Goal: Task Accomplishment & Management: Check status

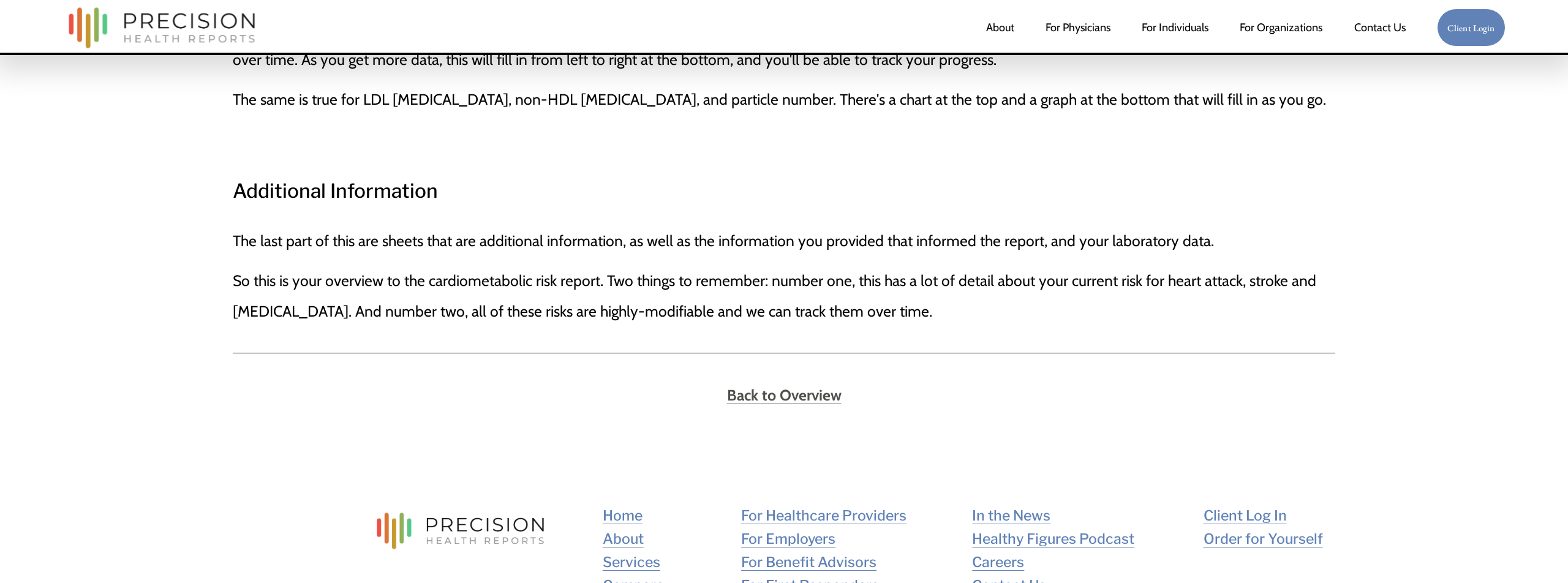
scroll to position [3286, 0]
click at [834, 385] on strong "Back to Overview" at bounding box center [784, 395] width 115 height 19
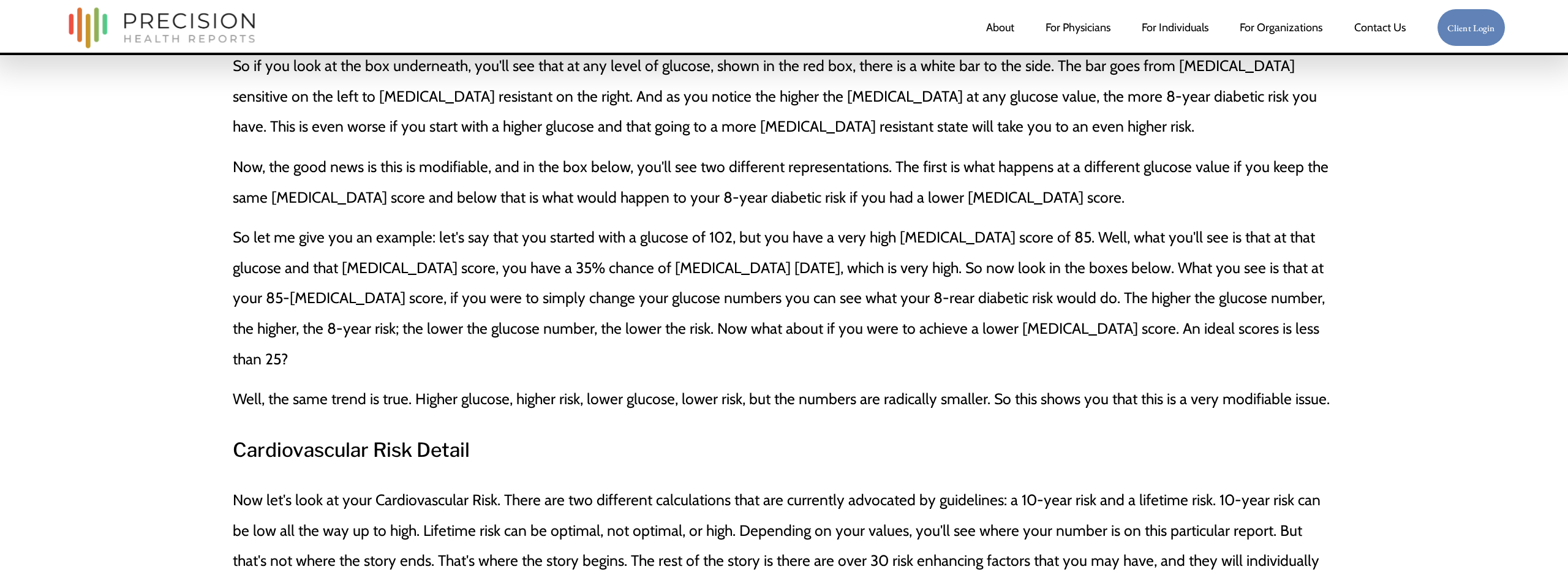
scroll to position [2177, 0]
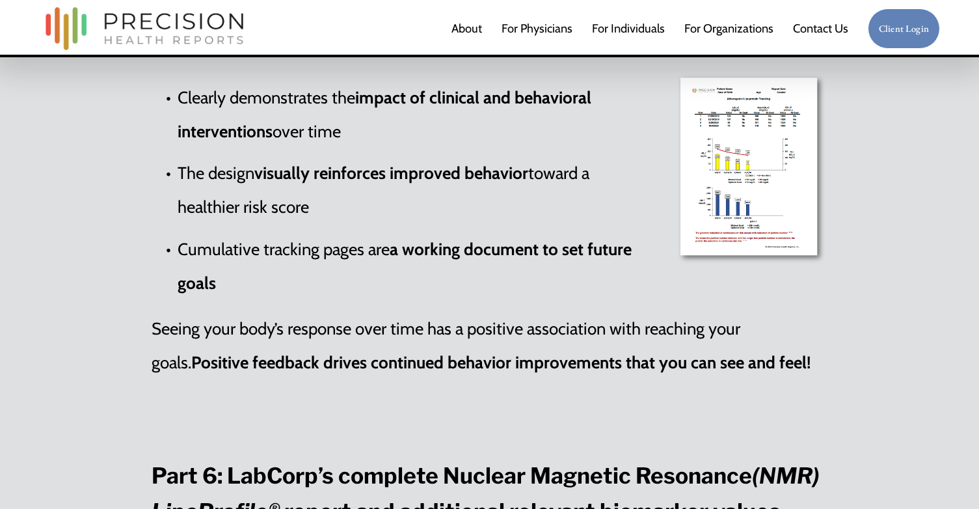
scroll to position [3480, 0]
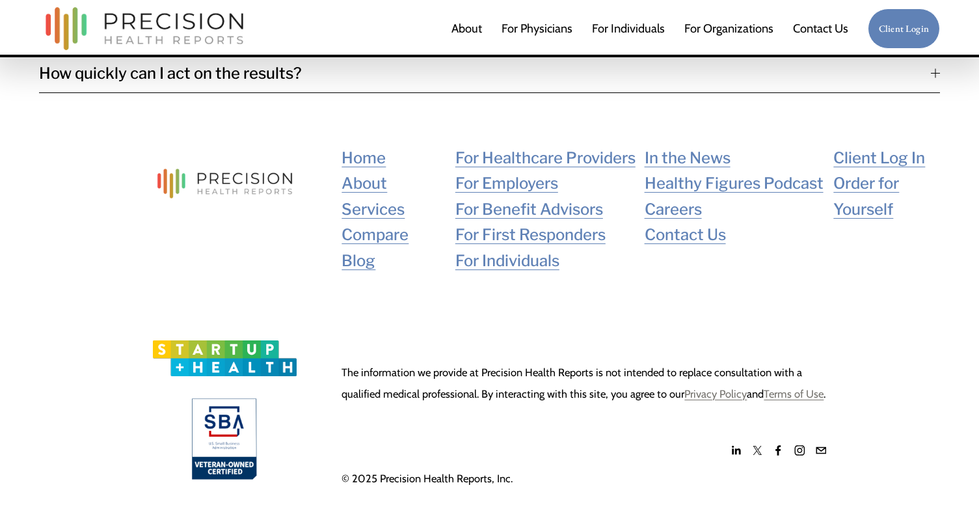
scroll to position [3052, 0]
click at [366, 248] on link "Blog" at bounding box center [359, 261] width 34 height 26
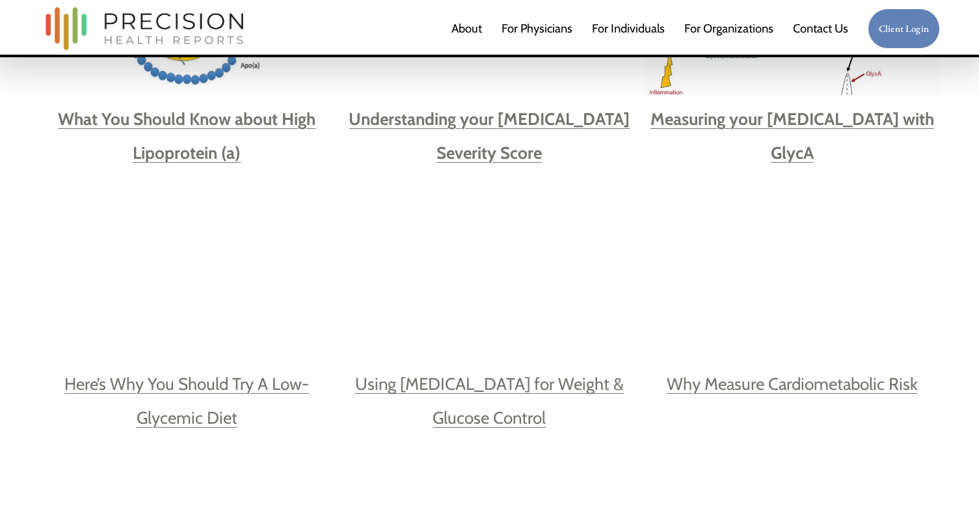
scroll to position [888, 0]
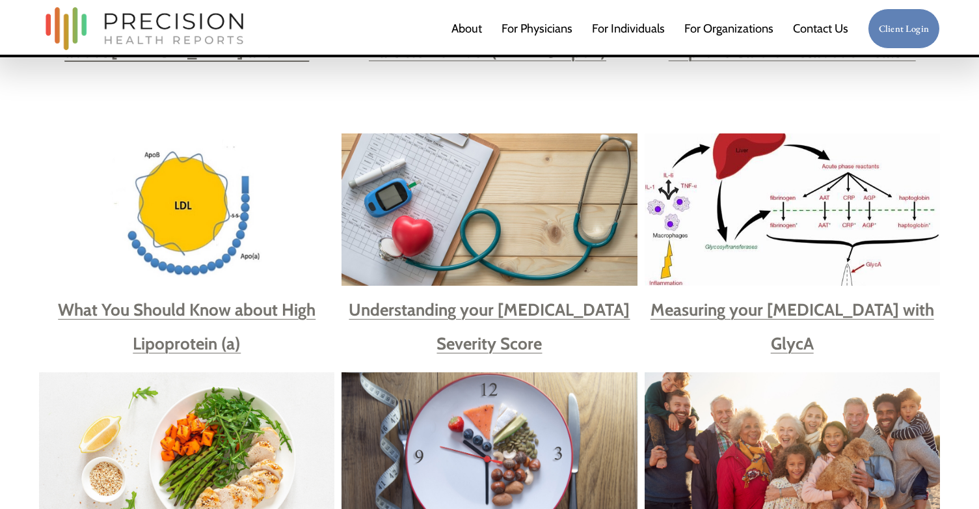
click at [481, 306] on strong "Understanding your [MEDICAL_DATA] Severity Score" at bounding box center [489, 326] width 281 height 54
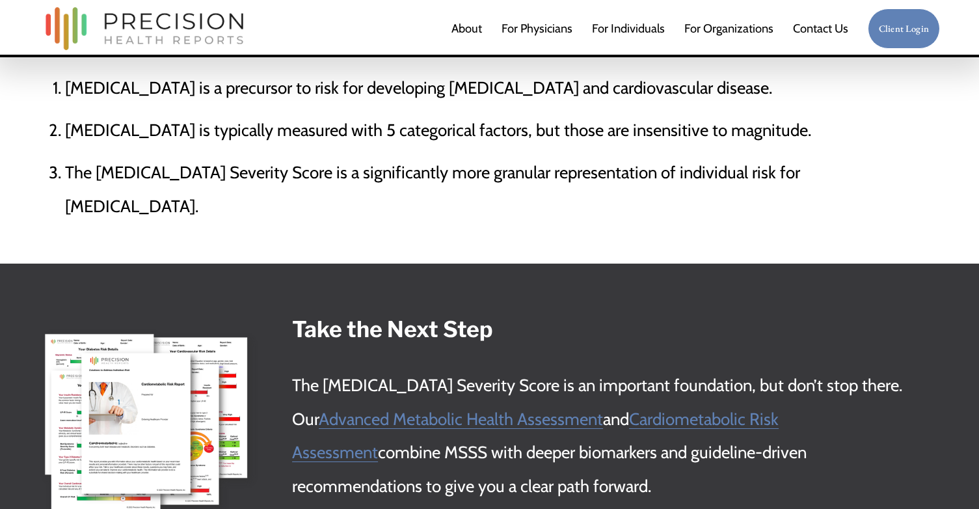
scroll to position [4145, 0]
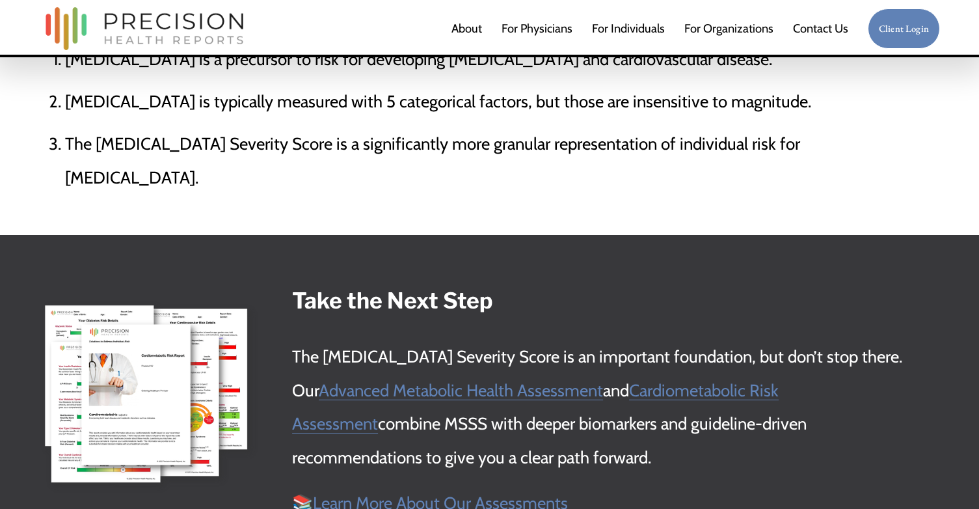
drag, startPoint x: 297, startPoint y: 280, endPoint x: 660, endPoint y: 441, distance: 397.6
click at [660, 441] on div "Take the Next Step The Metabolic Syndrome Severity Score is an important founda…" at bounding box center [603, 401] width 674 height 237
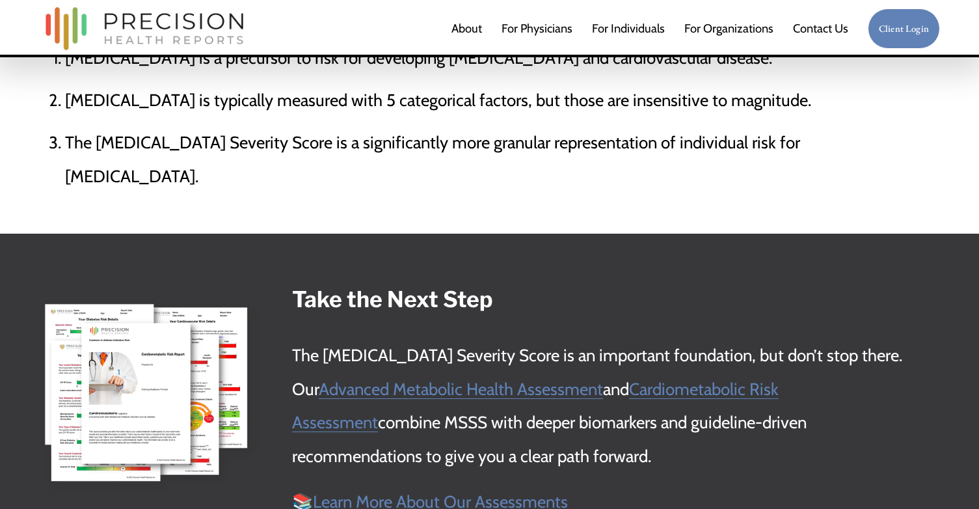
copy div "Take the Next Step The Metabolic Syndrome Severity Score is an important founda…"
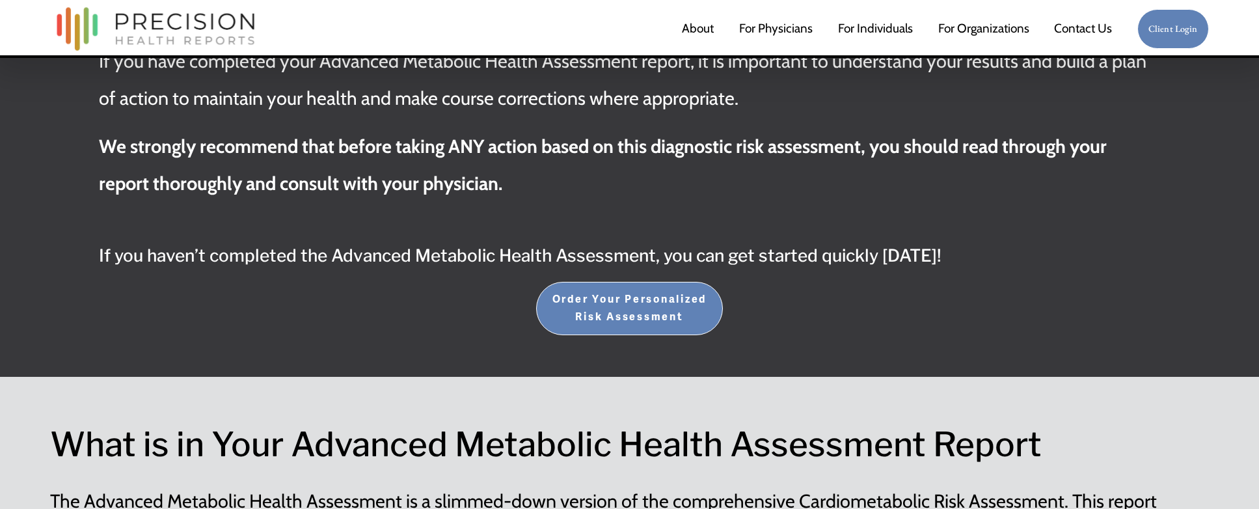
scroll to position [731, 0]
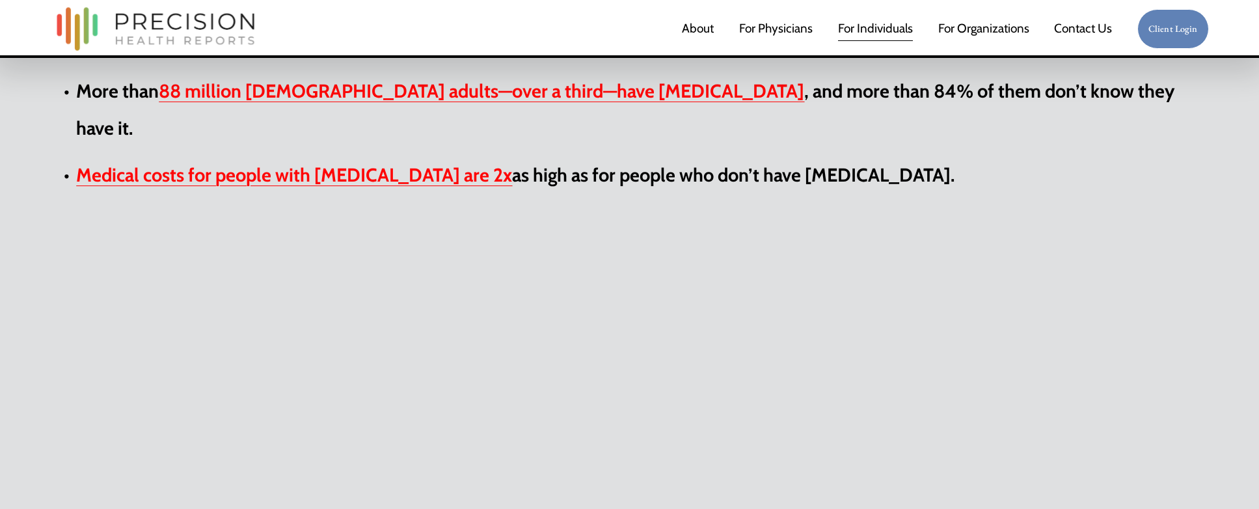
scroll to position [1247, 0]
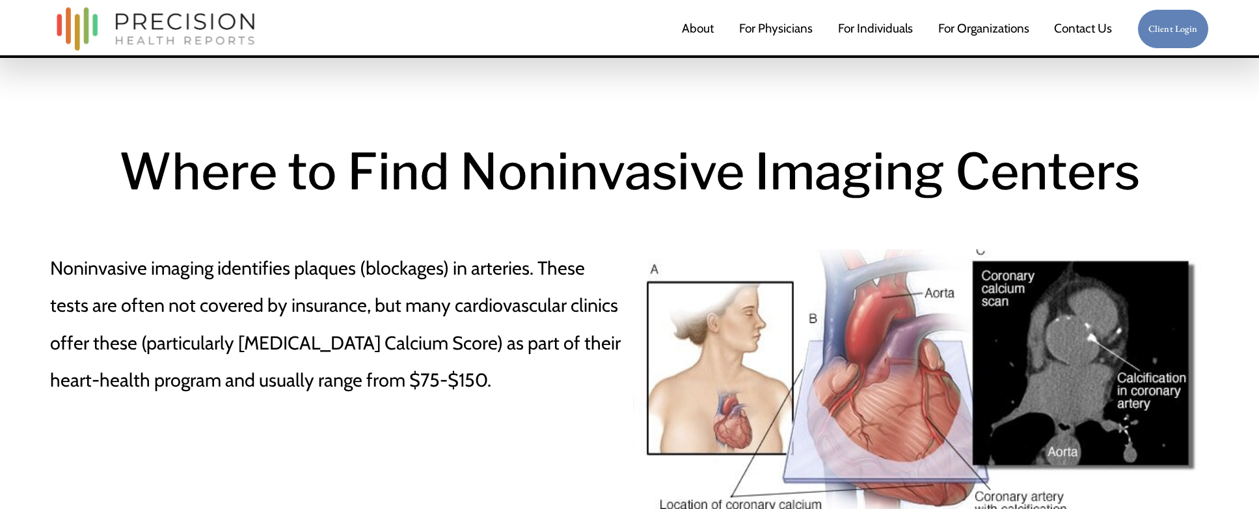
click at [228, 319] on p "Noninvasive imaging identifies plaques (blockages) in arteries. These tests are…" at bounding box center [338, 324] width 576 height 150
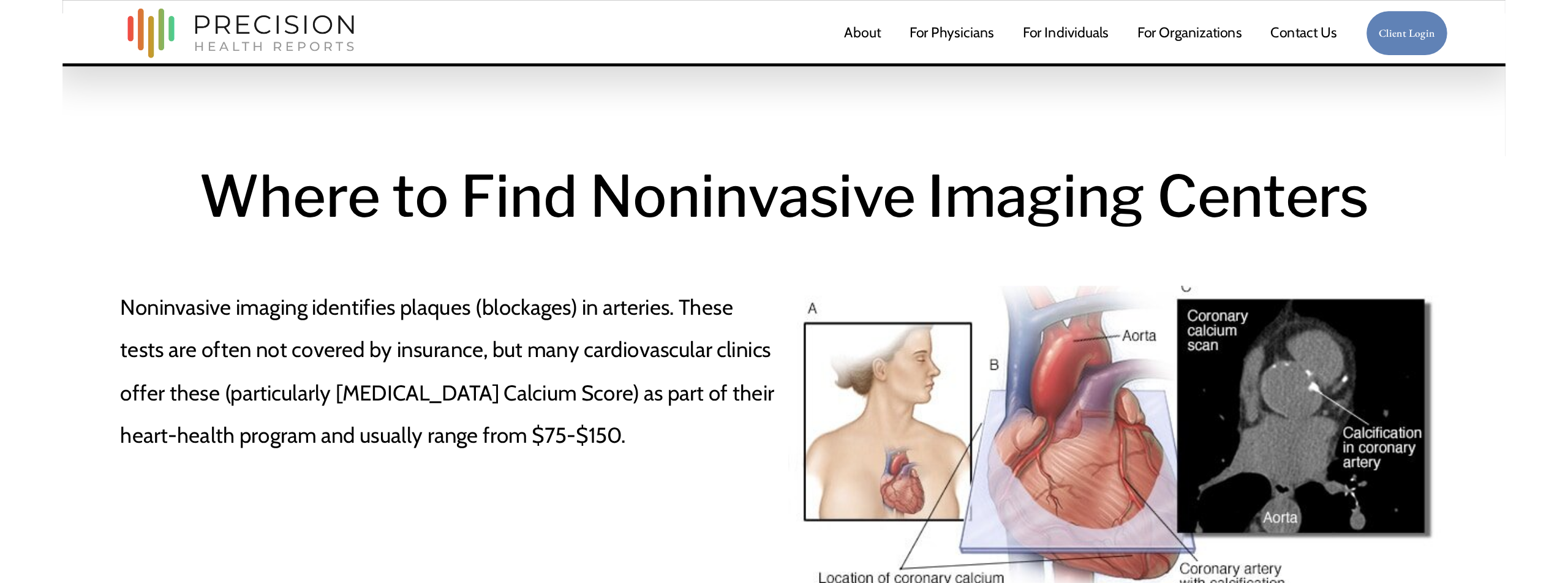
scroll to position [4, 0]
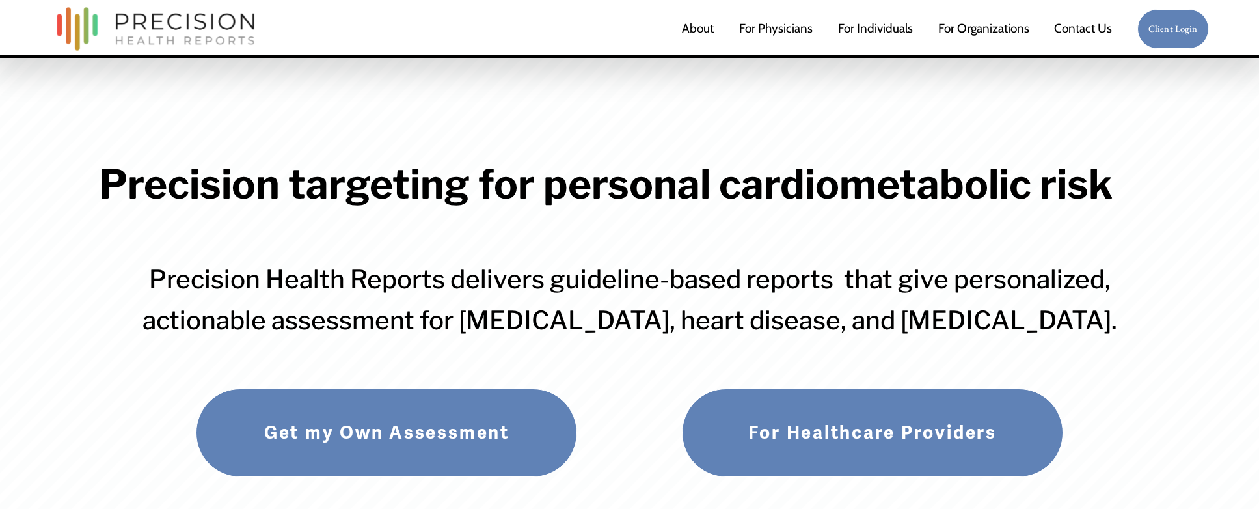
scroll to position [2, 1]
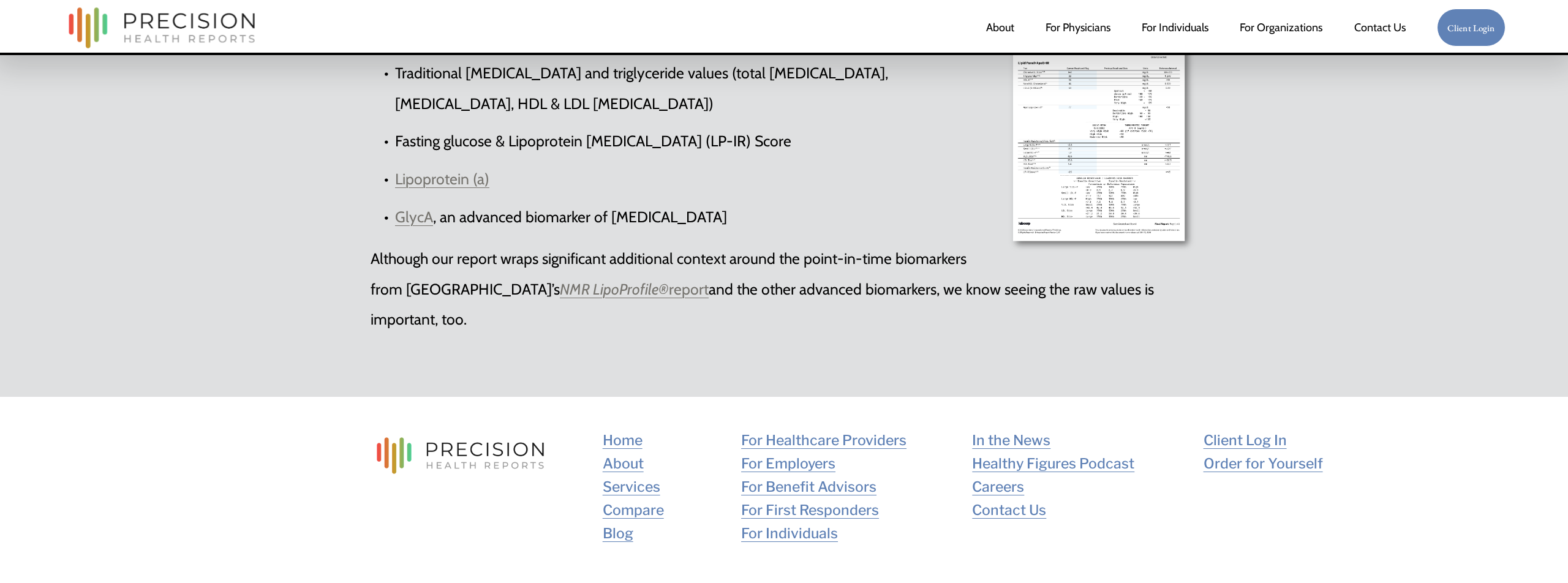
scroll to position [3581, 0]
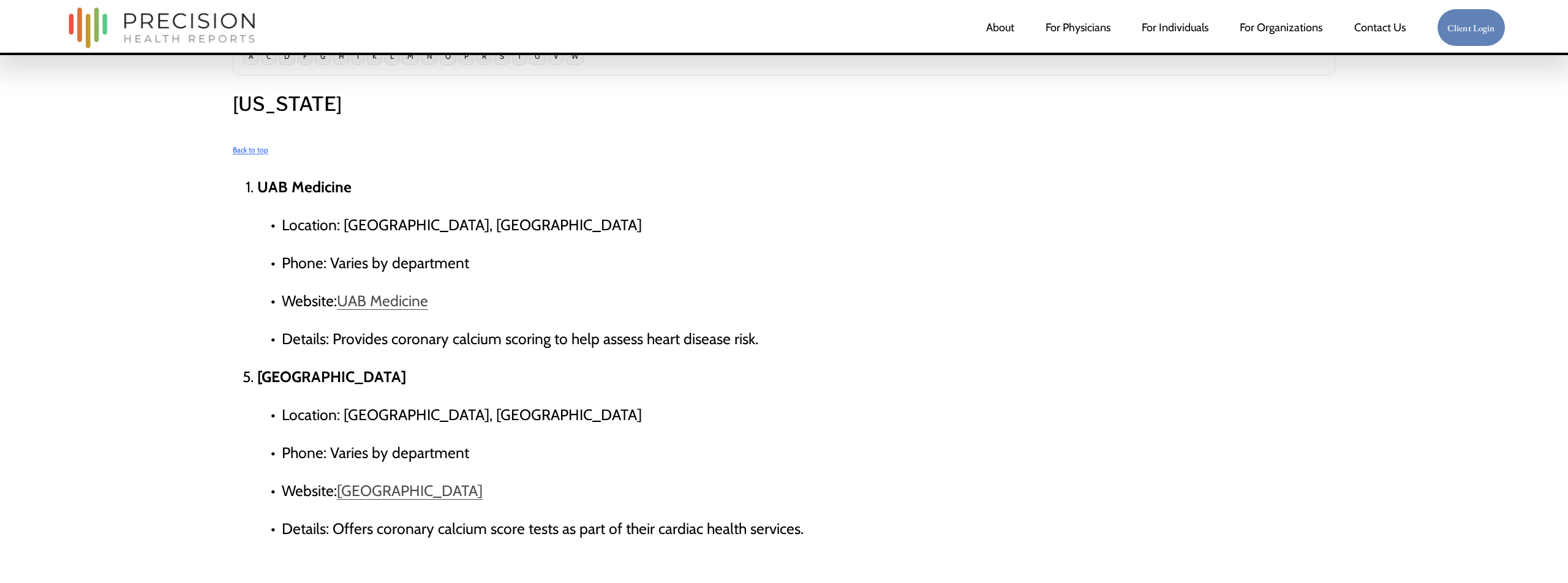
scroll to position [695, 0]
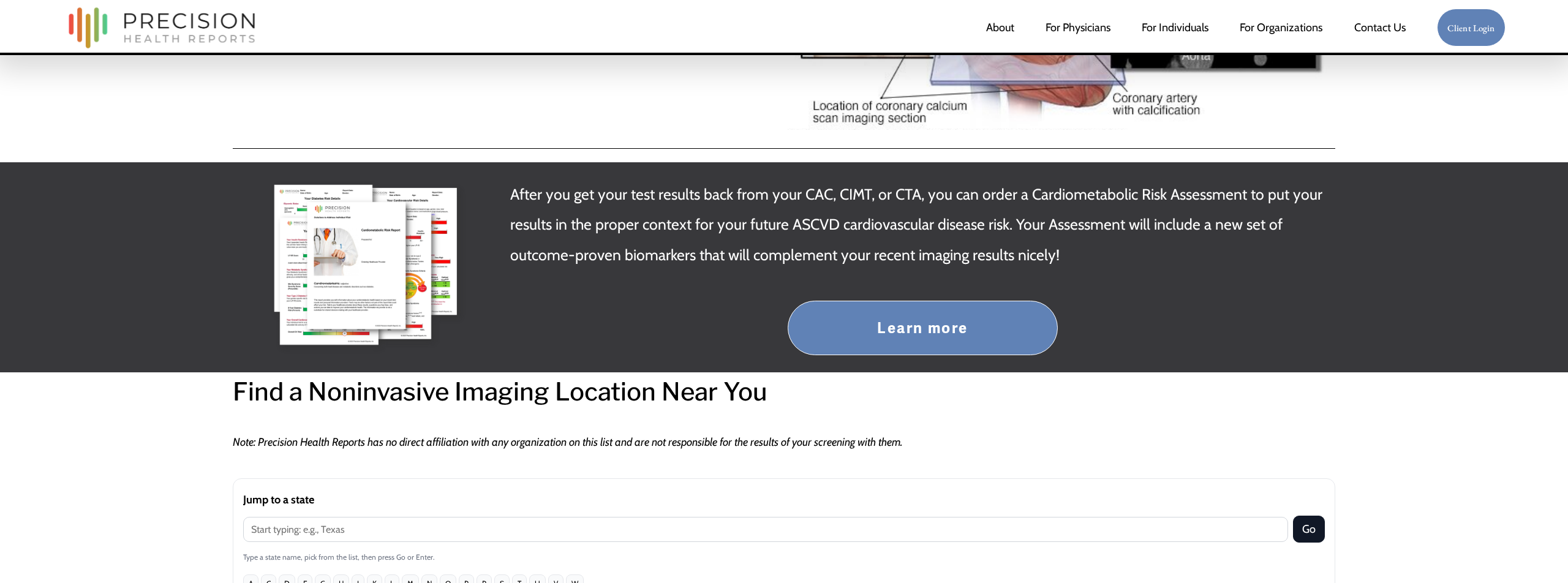
scroll to position [357, 0]
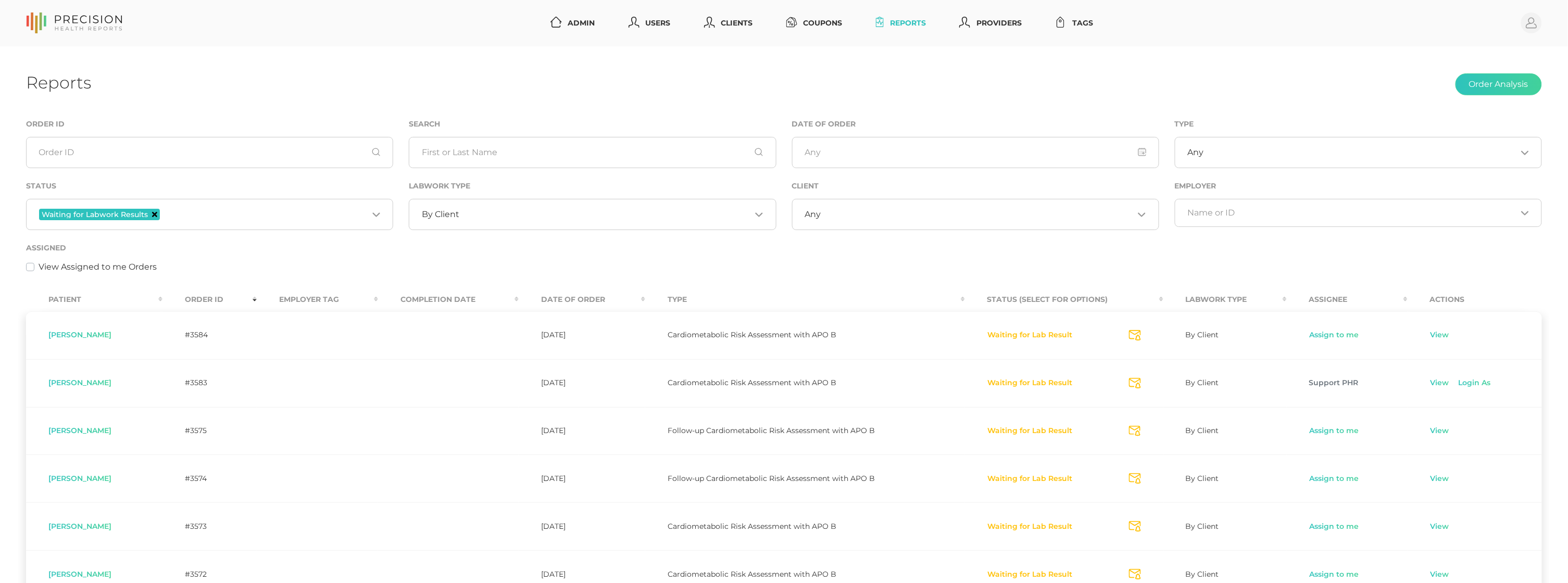
click at [152, 213] on icon "Deselect Waiting for Labwork Results" at bounding box center [154, 214] width 6 height 6
drag, startPoint x: 519, startPoint y: 213, endPoint x: 505, endPoint y: 220, distance: 15.7
click at [519, 213] on input "Search for option" at bounding box center [605, 214] width 291 height 10
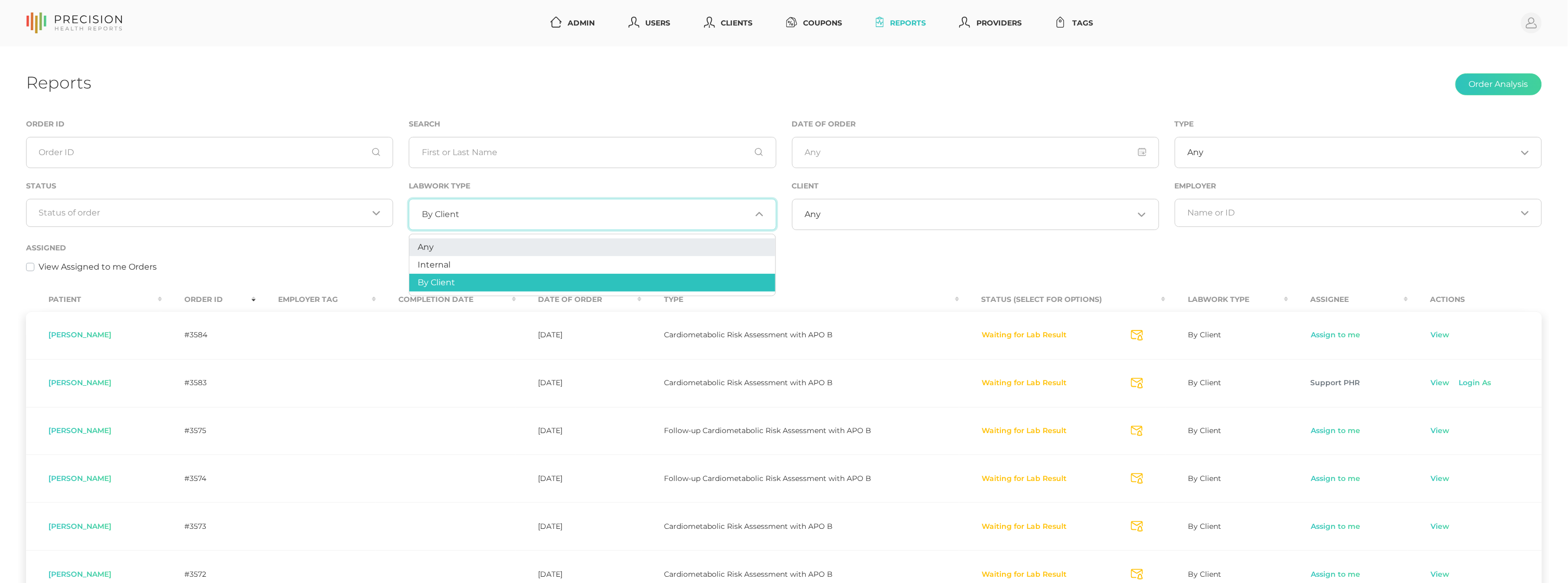
click at [478, 242] on li "Any" at bounding box center [592, 247] width 366 height 18
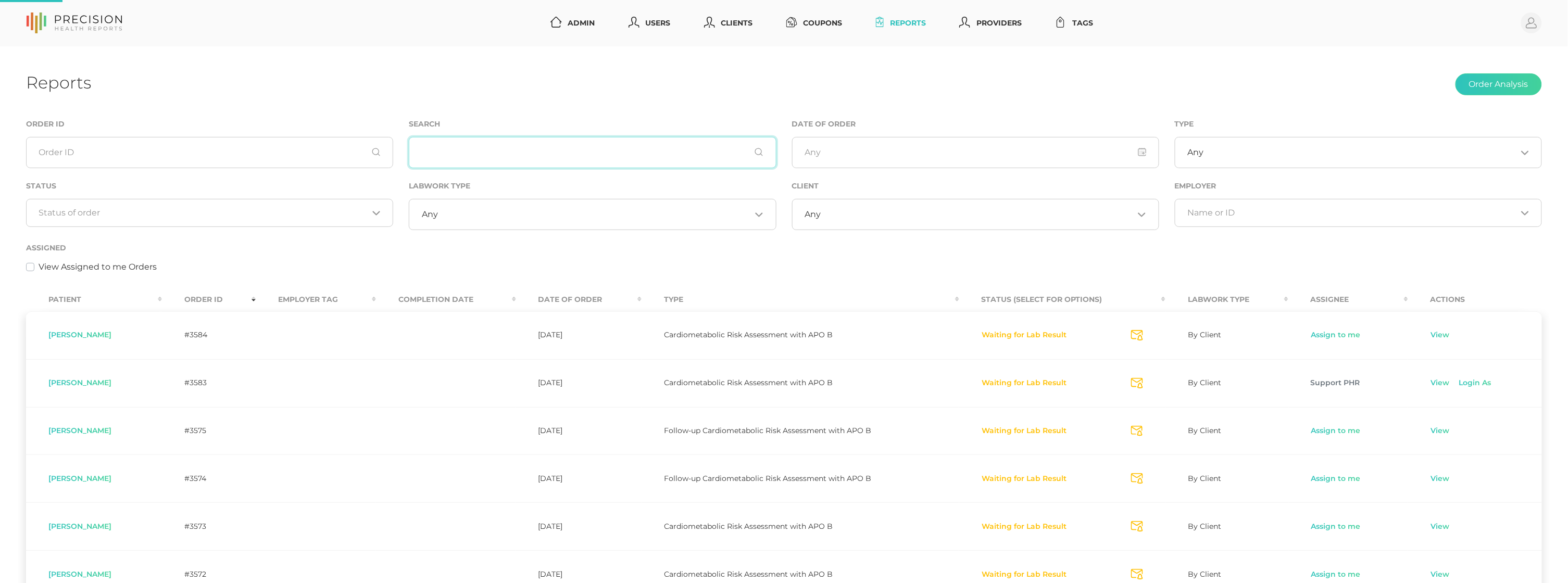
click at [460, 158] on input "text" at bounding box center [592, 152] width 367 height 31
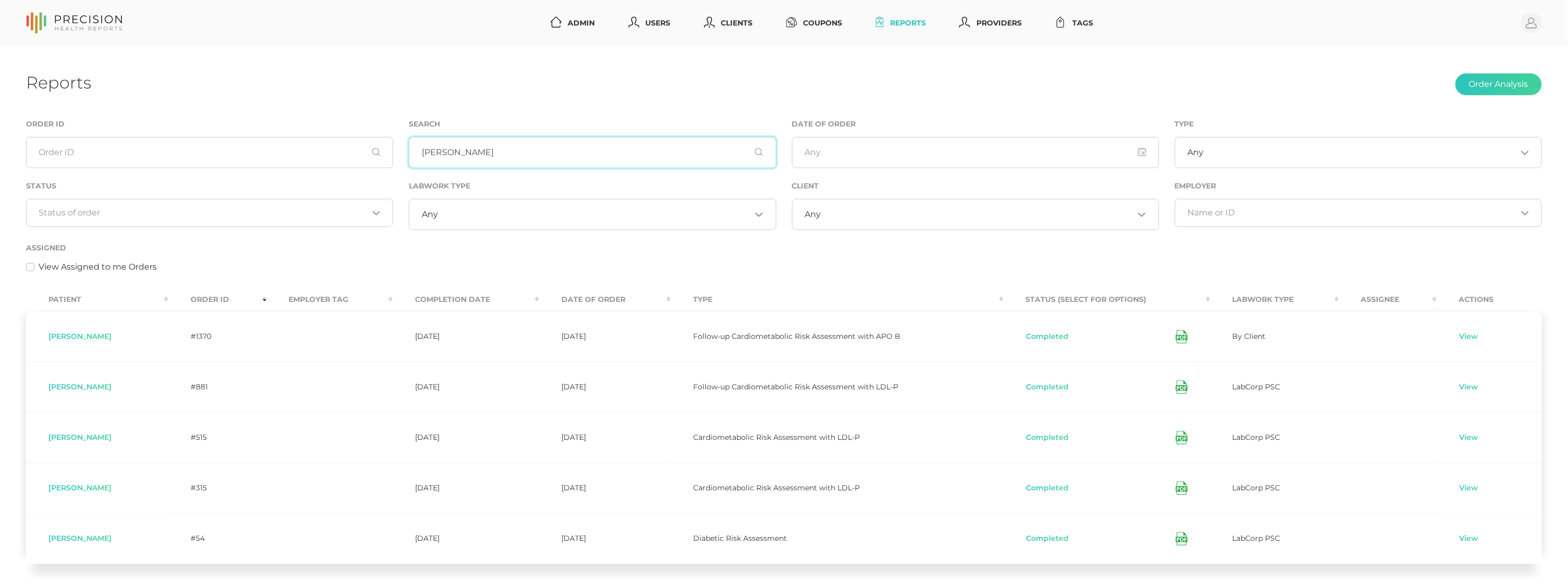
type input "[PERSON_NAME]"
drag, startPoint x: 482, startPoint y: 174, endPoint x: 409, endPoint y: 306, distance: 150.8
click at [409, 310] on th "Completion Date" at bounding box center [466, 299] width 146 height 23
click at [412, 297] on th "Completion Date" at bounding box center [466, 299] width 146 height 23
click at [417, 297] on th "Completion Date" at bounding box center [466, 299] width 146 height 23
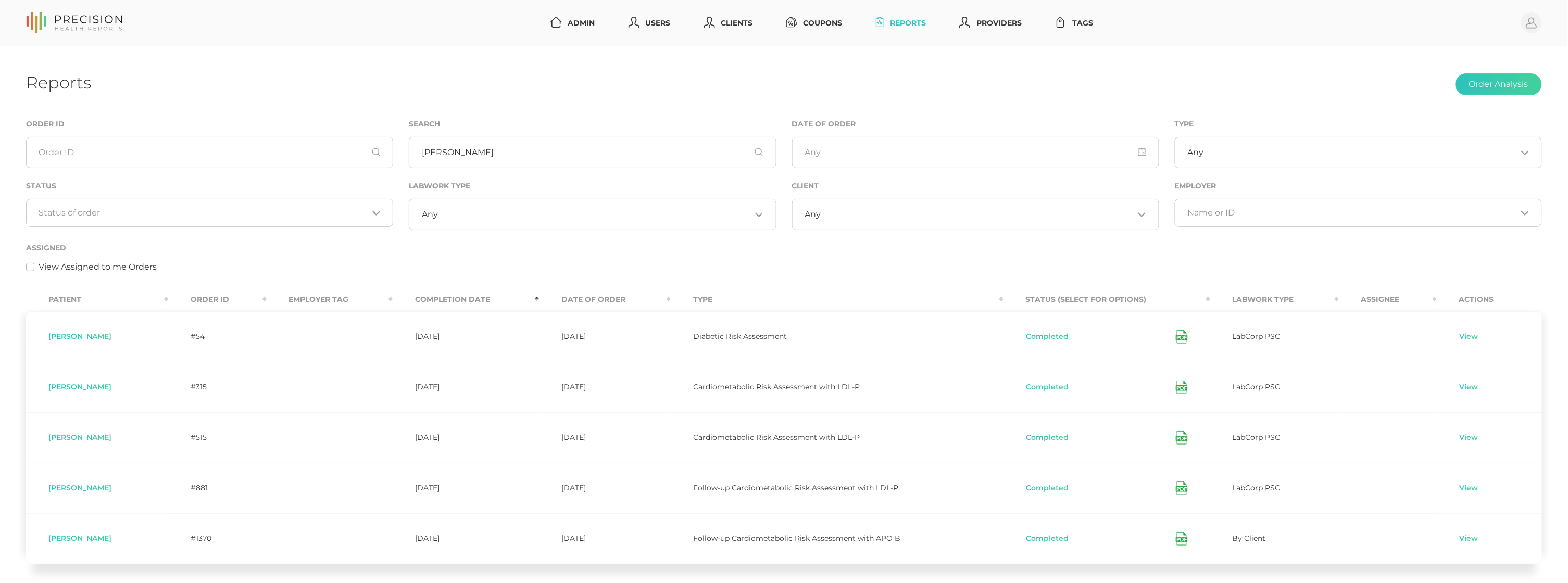
click at [419, 299] on th "Completion Date" at bounding box center [466, 299] width 146 height 23
click at [1176, 337] on icon at bounding box center [1181, 337] width 12 height 14
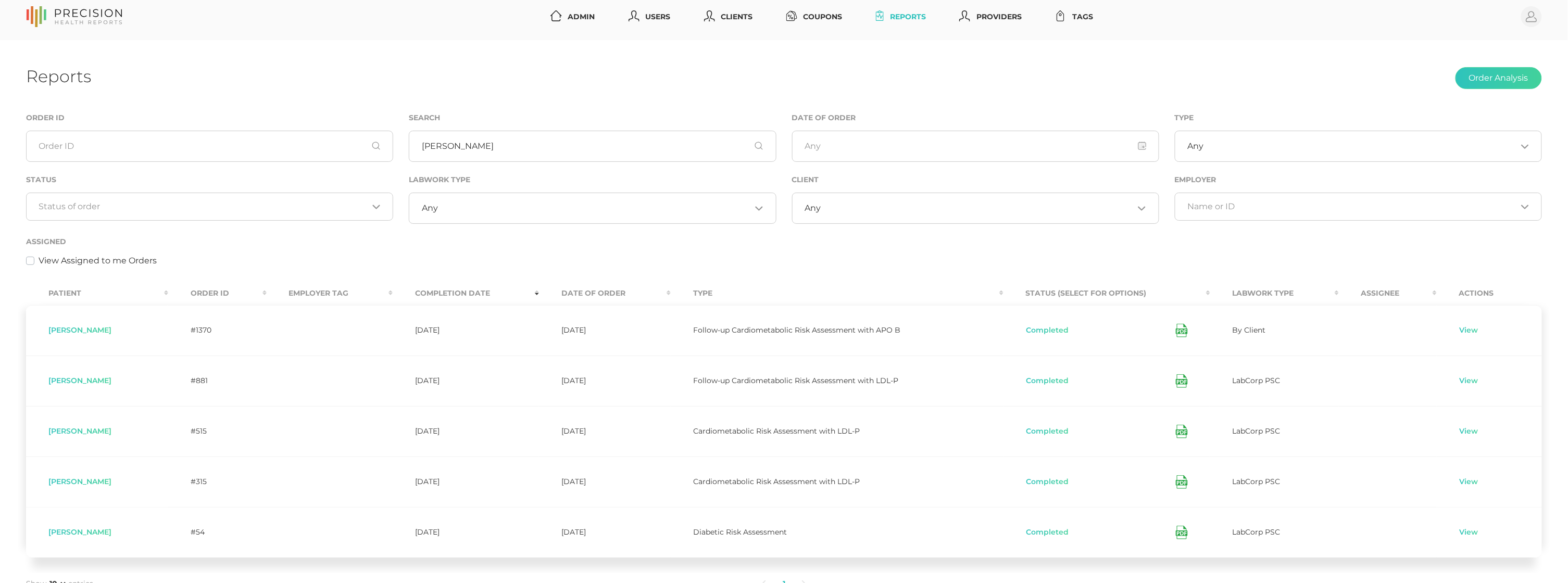
scroll to position [8, 0]
click at [1000, 86] on div "Reports Order Analysis" at bounding box center [784, 76] width 1516 height 25
click at [828, 280] on th "Type" at bounding box center [836, 290] width 332 height 23
click at [1178, 378] on icon at bounding box center [1181, 379] width 6 height 2
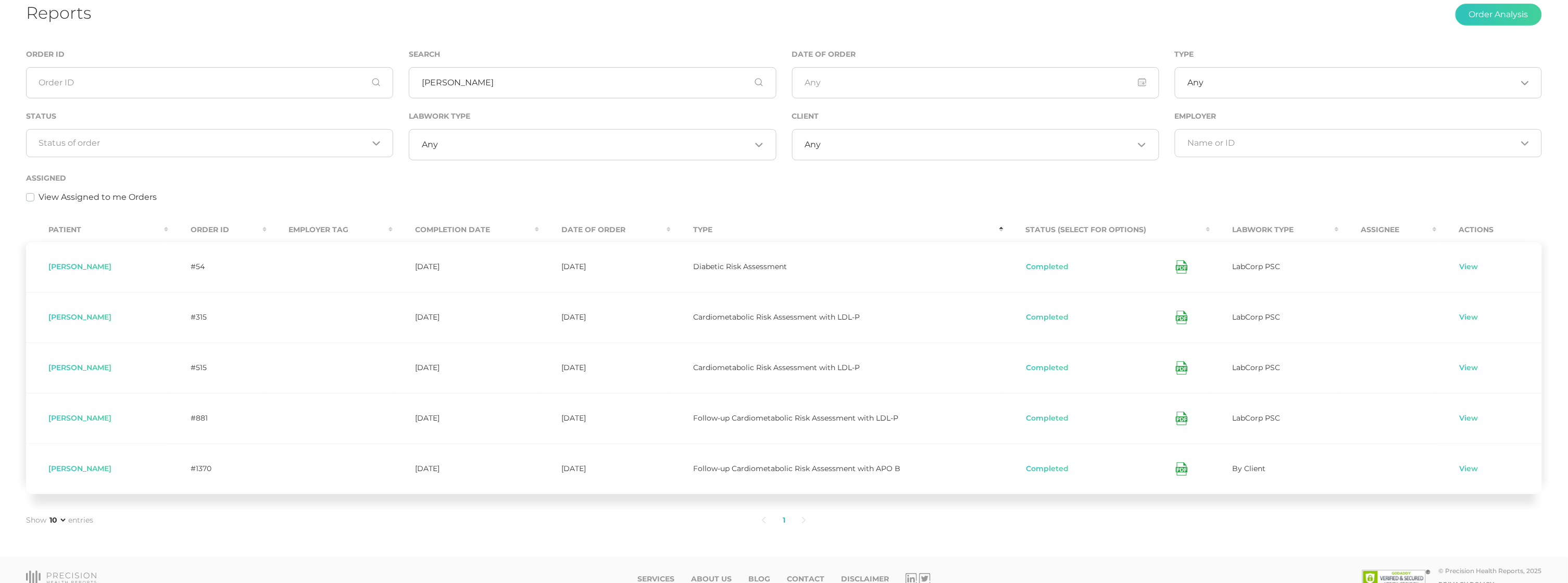
scroll to position [70, 0]
click at [1176, 421] on icon at bounding box center [1181, 417] width 12 height 14
click at [1084, 54] on div "Date of Order" at bounding box center [976, 72] width 367 height 50
